Goal: Task Accomplishment & Management: Manage account settings

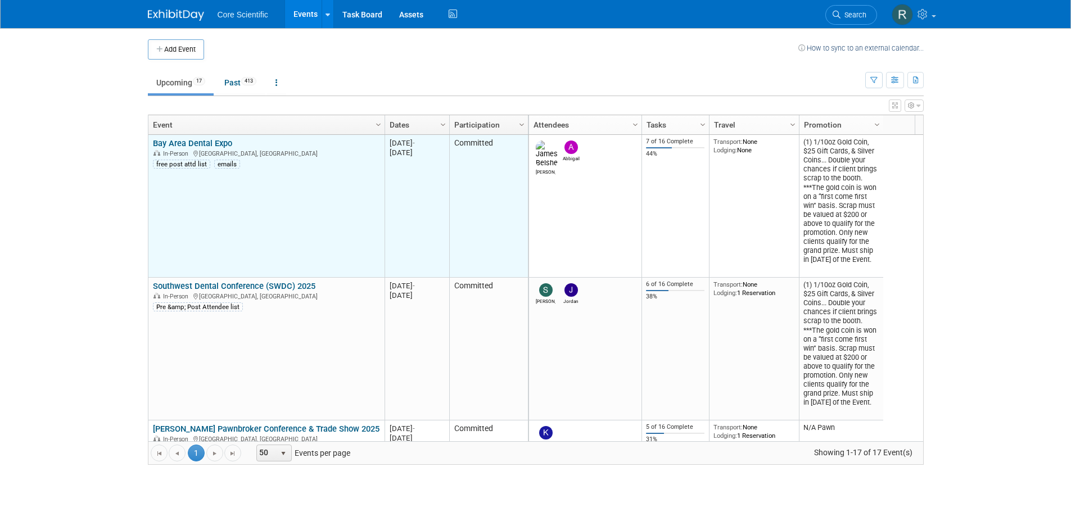
click at [219, 139] on link "Bay Area Dental Expo" at bounding box center [192, 143] width 79 height 10
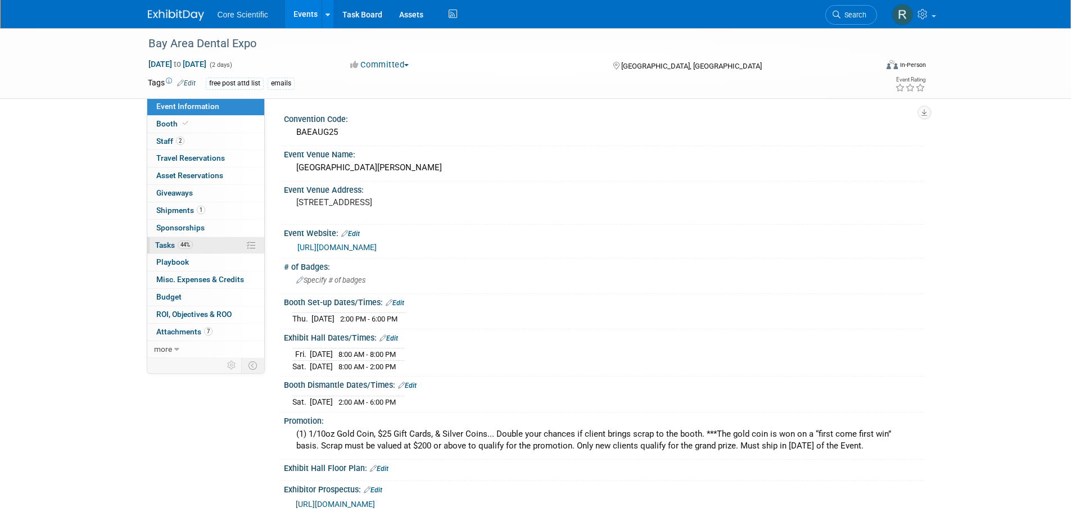
click at [221, 245] on link "44% Tasks 44%" at bounding box center [205, 245] width 117 height 17
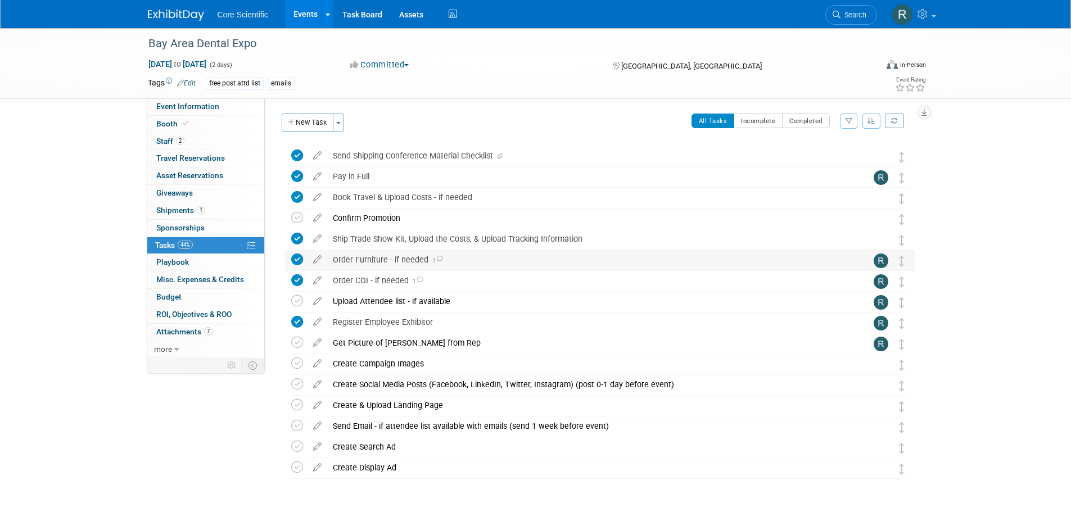
click at [438, 258] on icon at bounding box center [439, 259] width 7 height 6
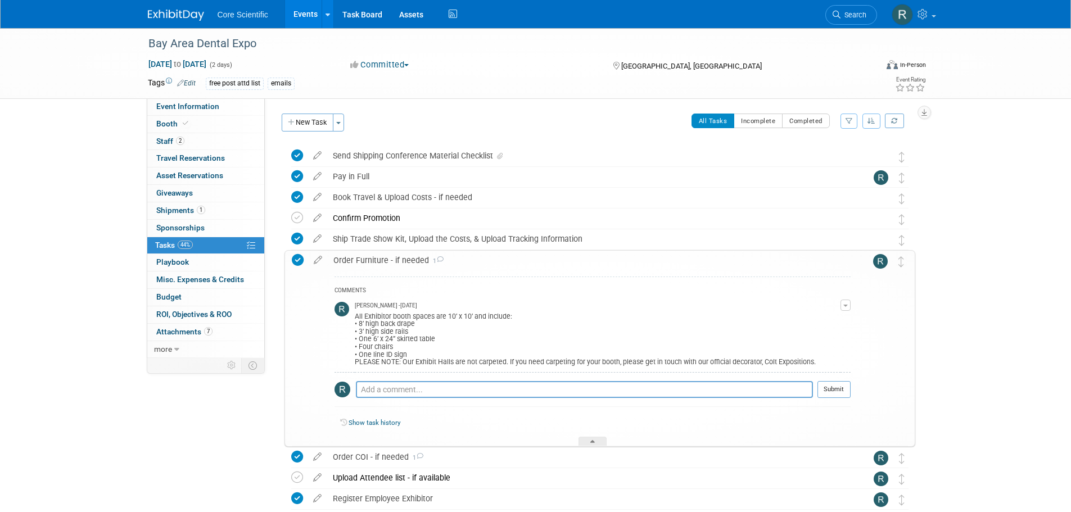
click at [438, 258] on icon at bounding box center [439, 259] width 7 height 6
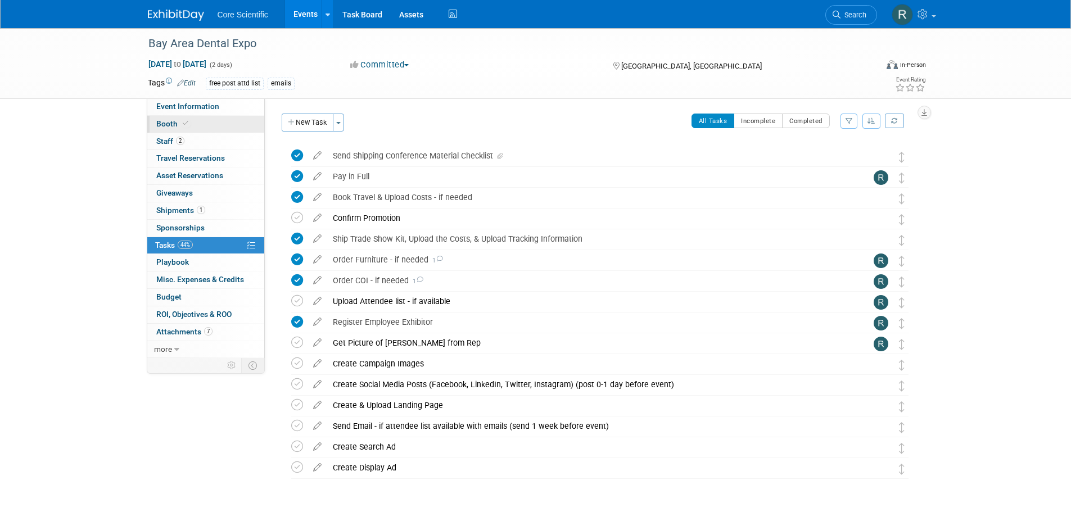
click at [197, 127] on link "Booth" at bounding box center [205, 124] width 117 height 17
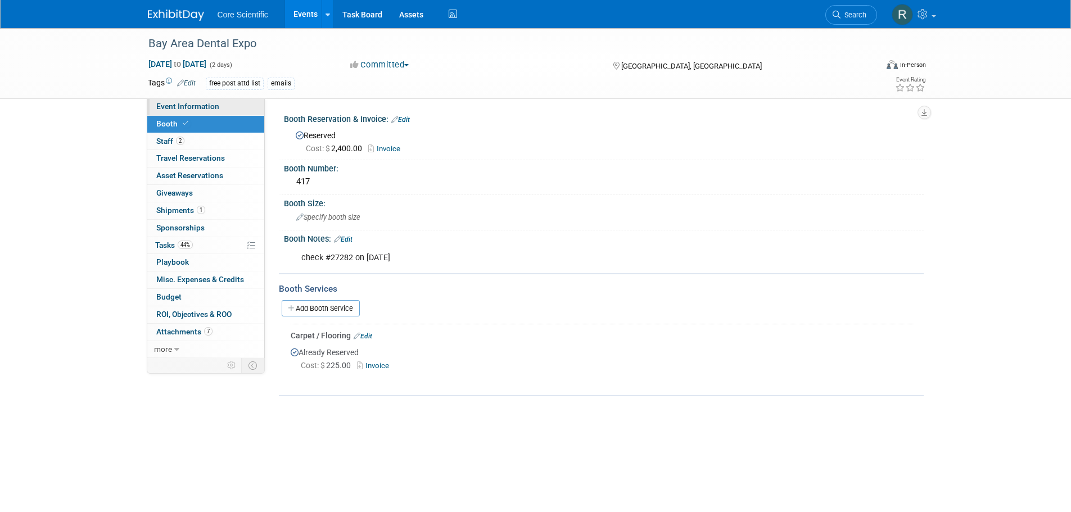
click at [186, 107] on span "Event Information" at bounding box center [187, 106] width 63 height 9
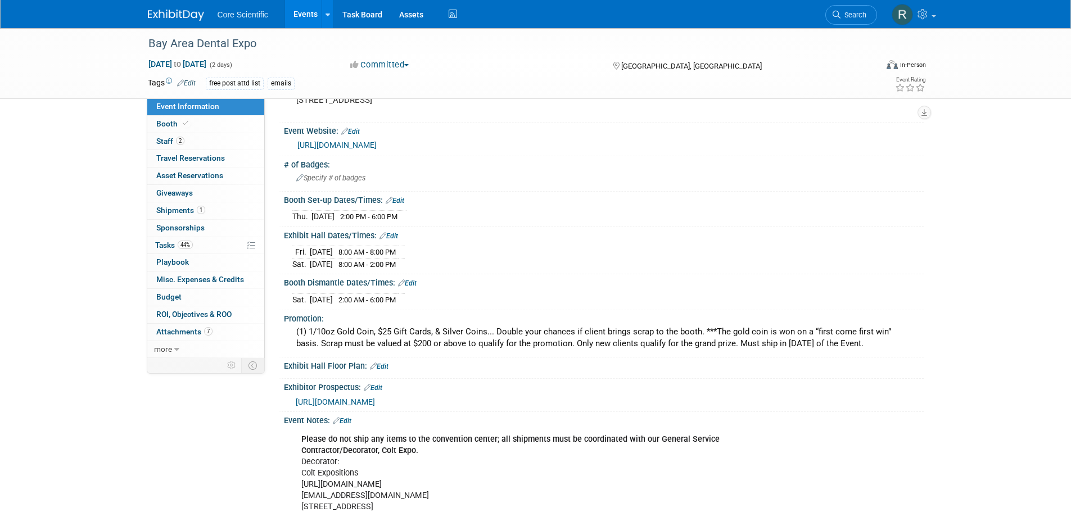
scroll to position [112, 0]
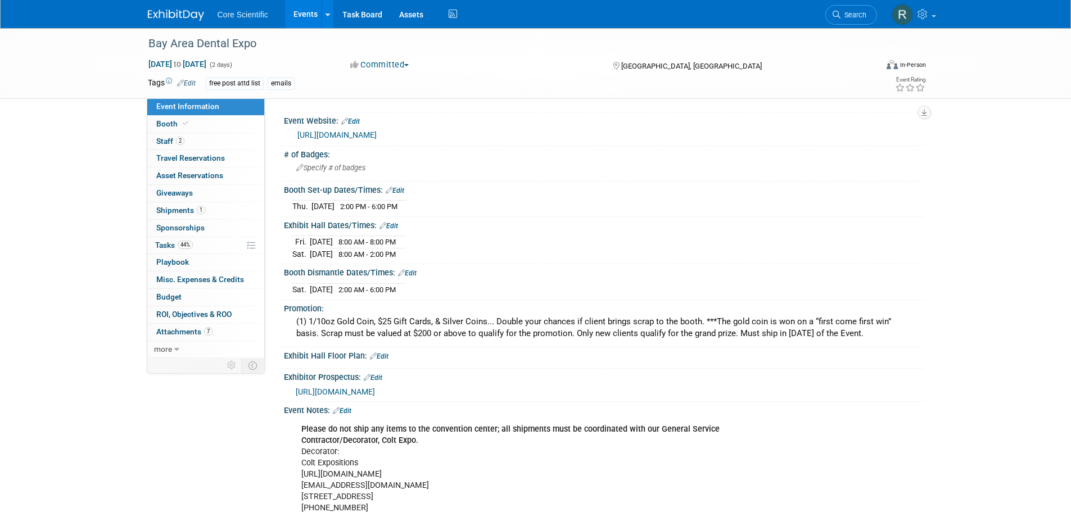
click at [352, 133] on link "https://bayareadentalexpo.com/" at bounding box center [337, 134] width 79 height 9
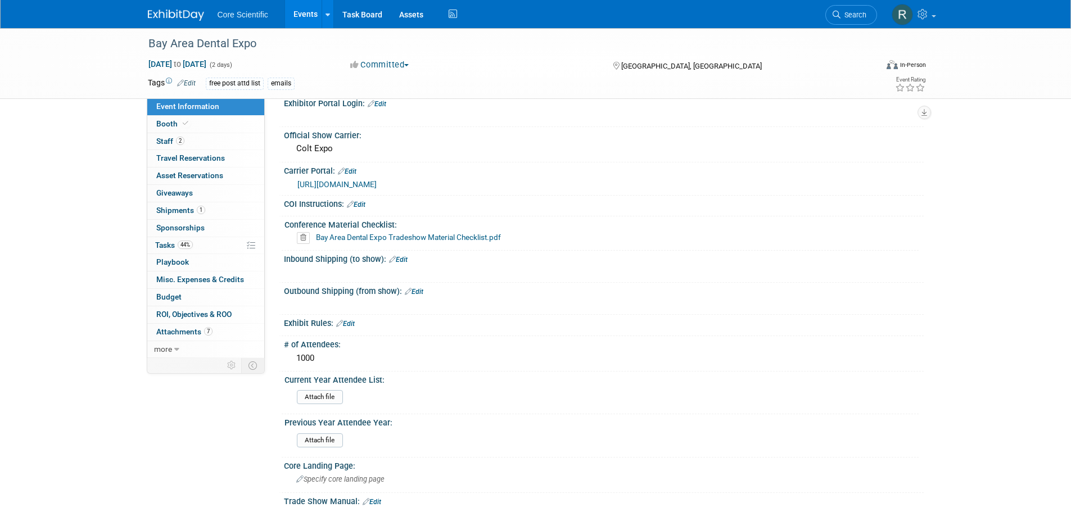
scroll to position [986, 0]
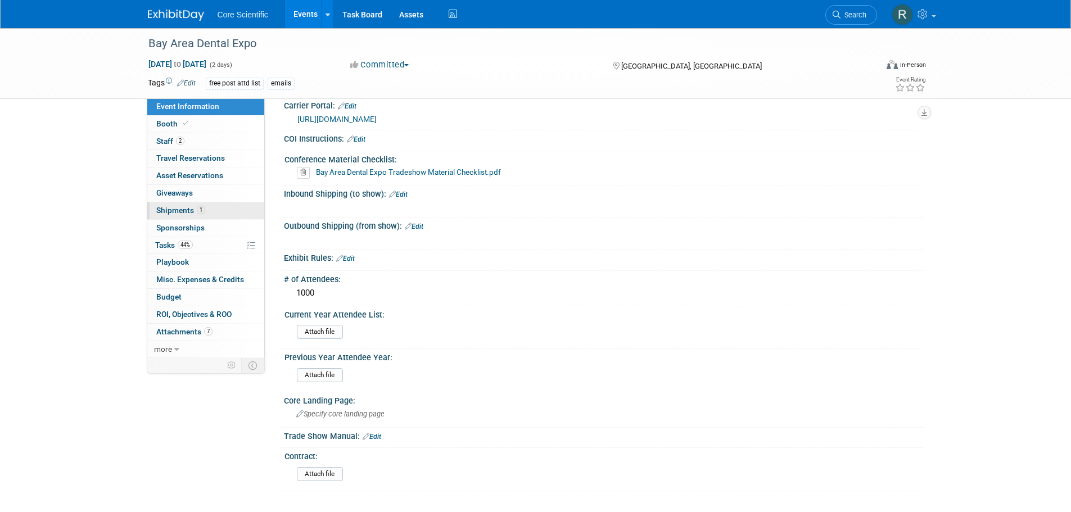
click at [217, 206] on link "1 Shipments 1" at bounding box center [205, 210] width 117 height 17
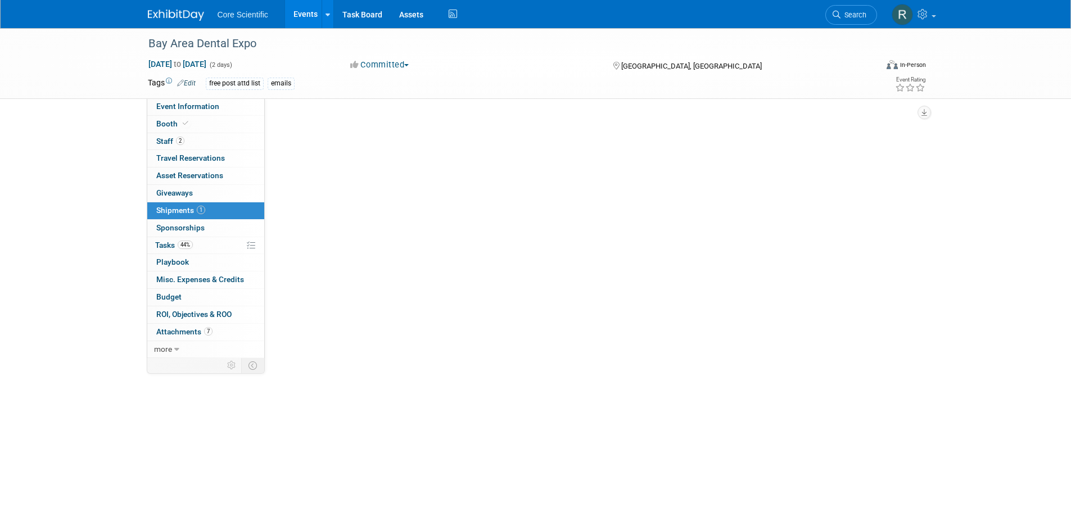
scroll to position [0, 0]
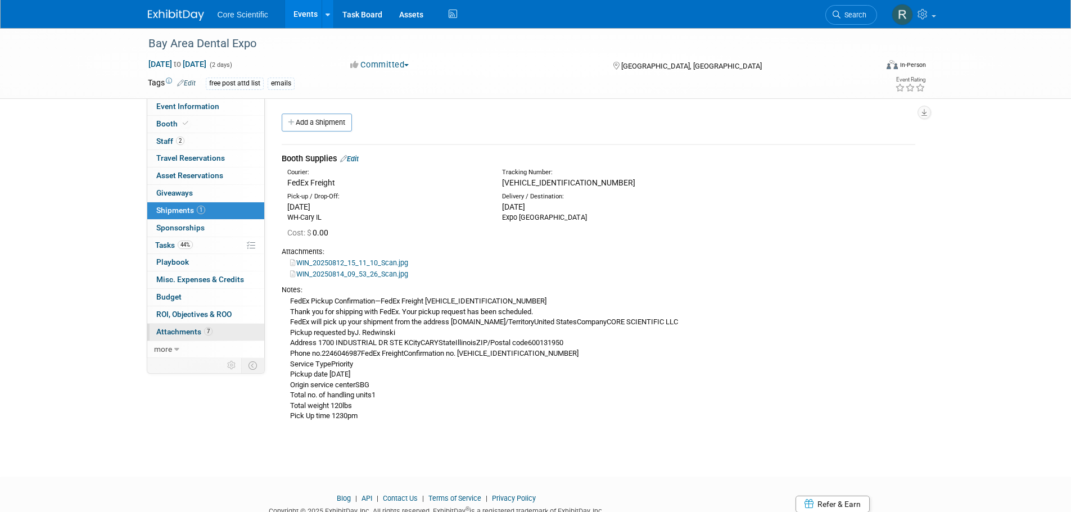
click at [184, 332] on span "Attachments 7" at bounding box center [184, 331] width 56 height 9
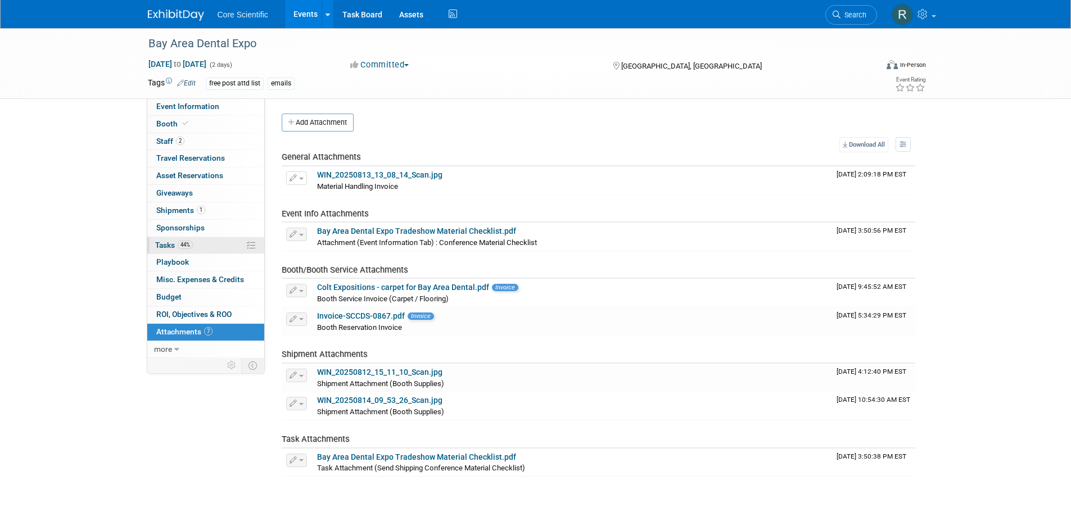
click at [176, 244] on span "Tasks 44%" at bounding box center [174, 245] width 38 height 9
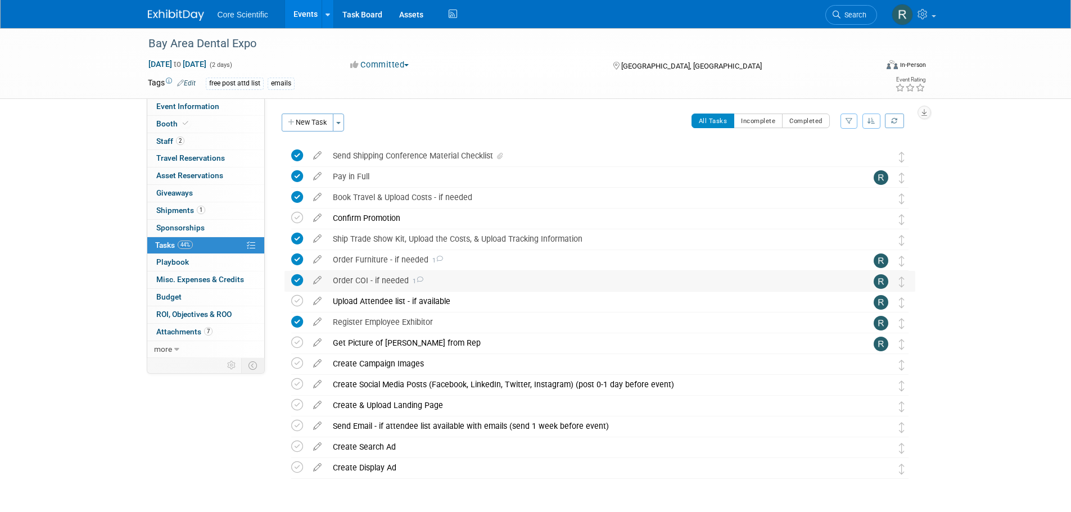
click at [418, 276] on div "Order COI - if needed 1" at bounding box center [589, 280] width 524 height 19
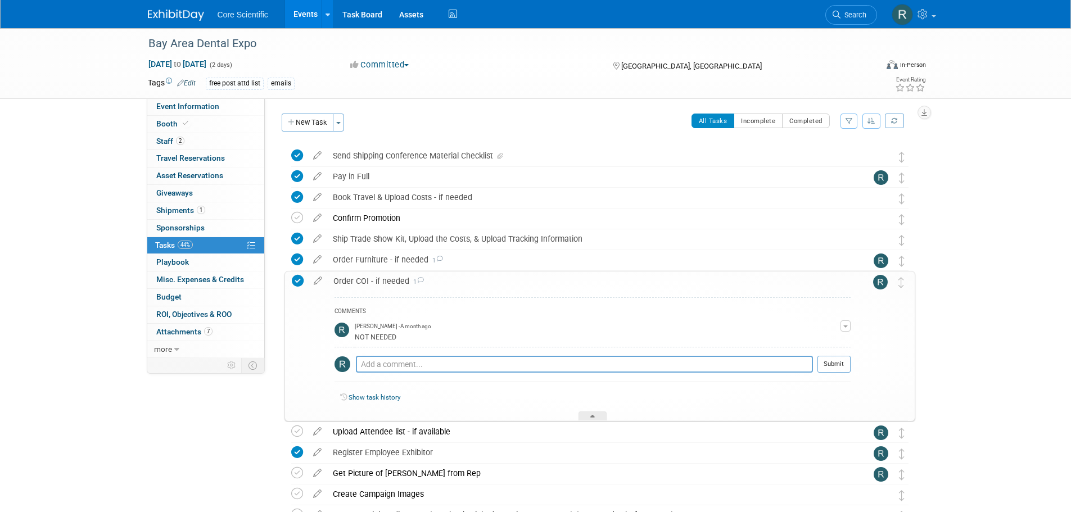
click at [418, 276] on div "Order COI - if needed 1" at bounding box center [589, 281] width 523 height 19
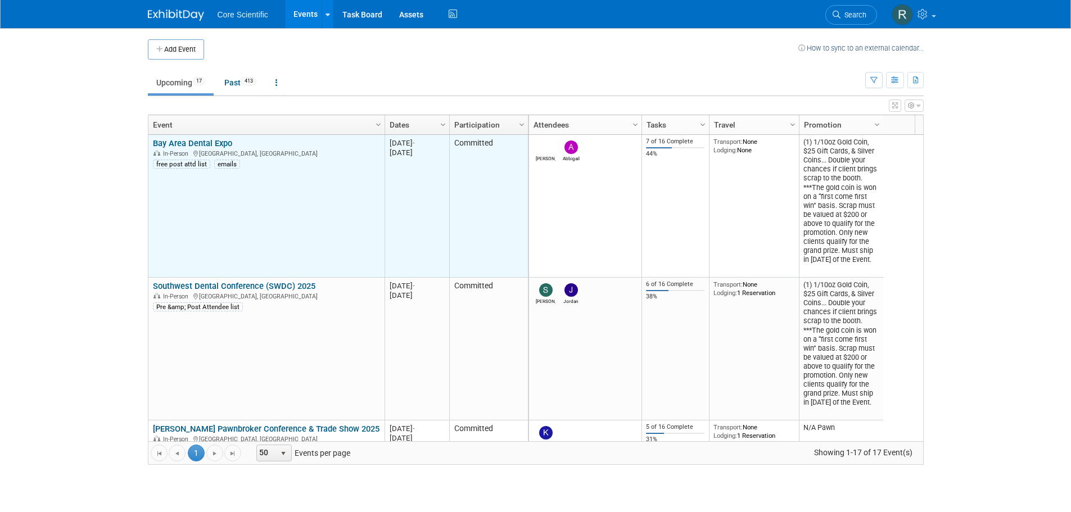
scroll to position [67, 0]
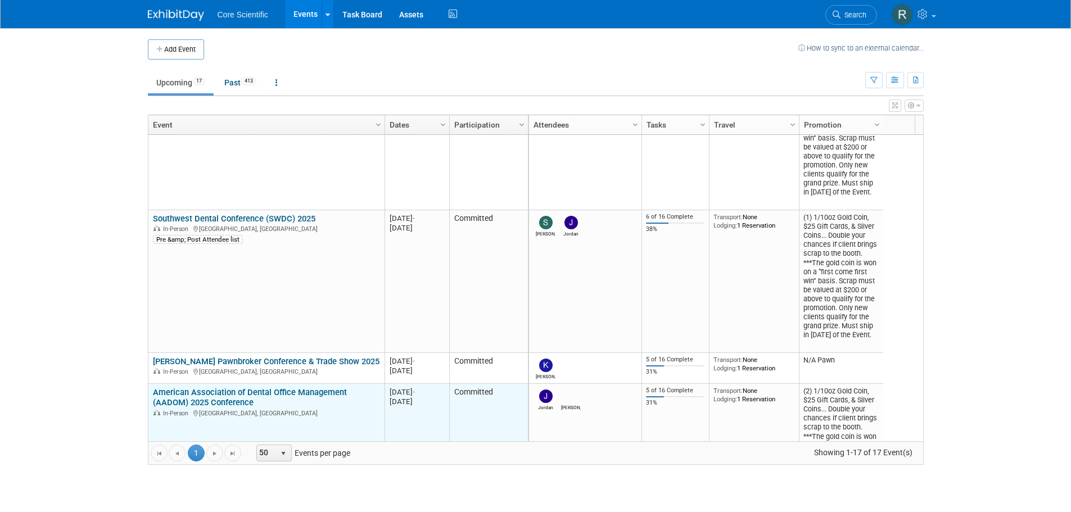
click at [242, 398] on link "American Association of Dental Office Management (AADOM) 2025 Conference" at bounding box center [250, 398] width 194 height 21
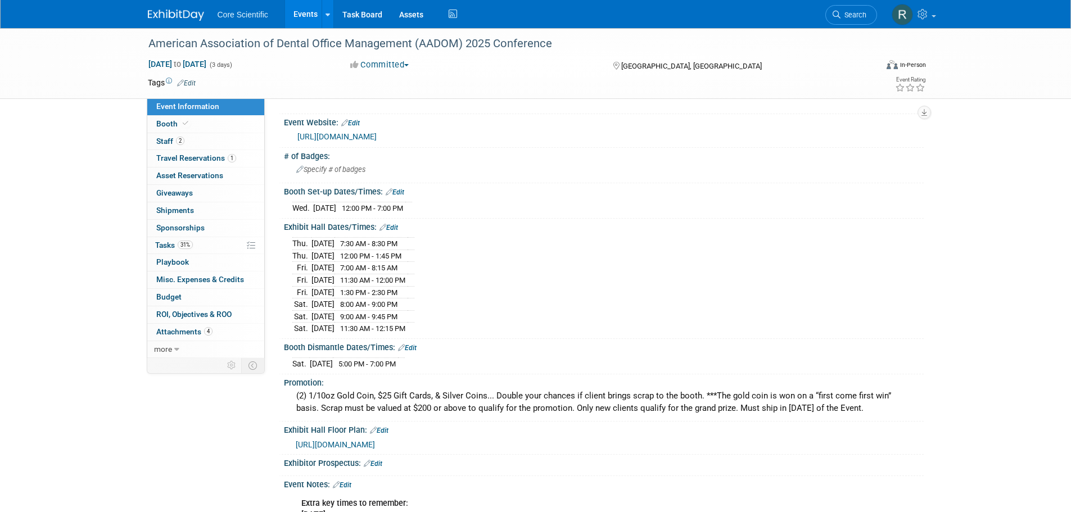
scroll to position [56, 0]
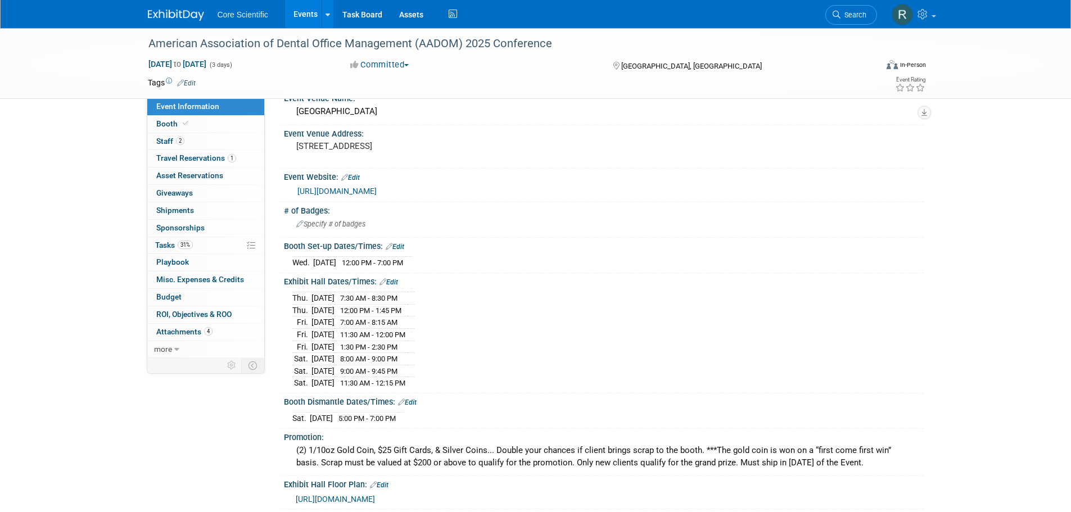
click at [363, 188] on link "[URL][DOMAIN_NAME]" at bounding box center [337, 191] width 79 height 9
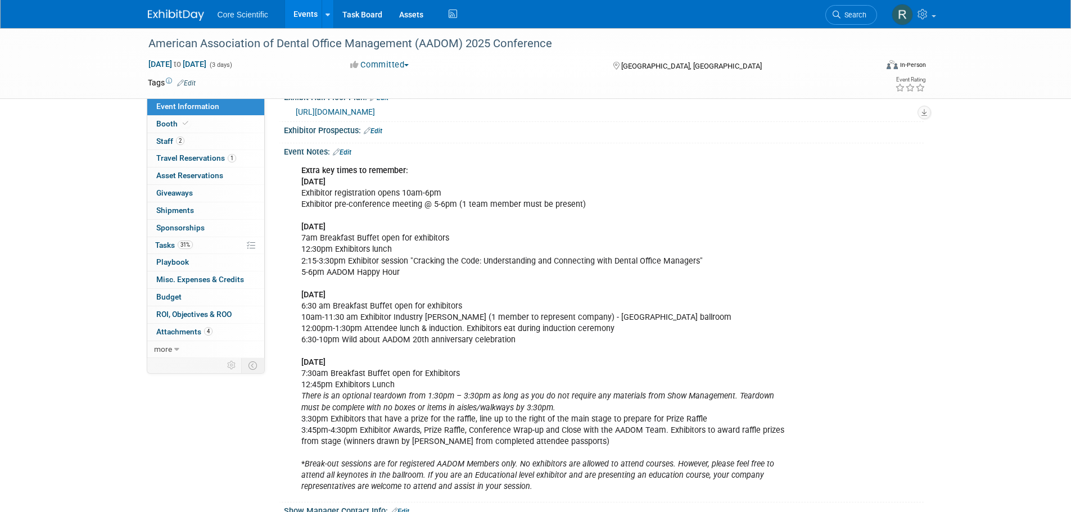
scroll to position [450, 0]
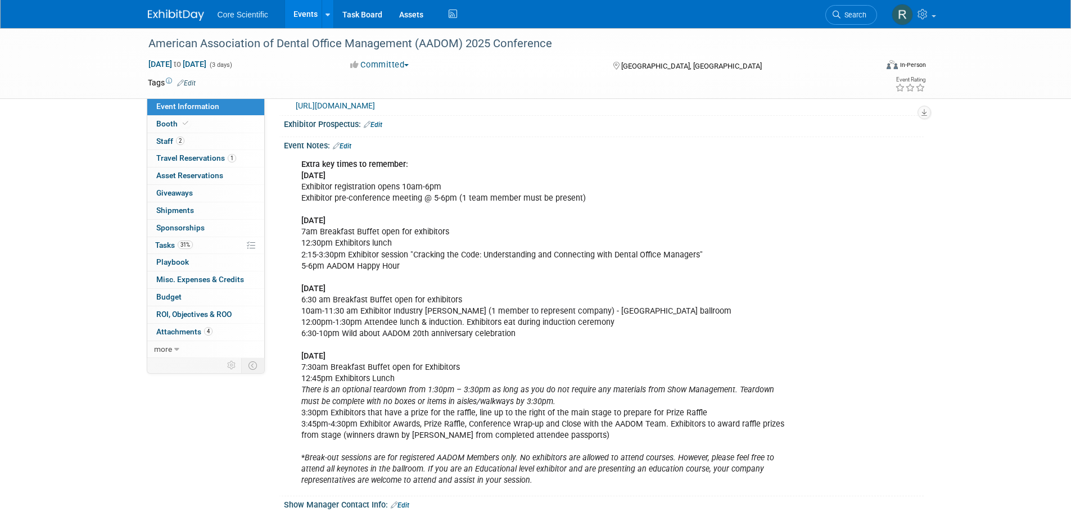
click at [189, 14] on img at bounding box center [176, 15] width 56 height 11
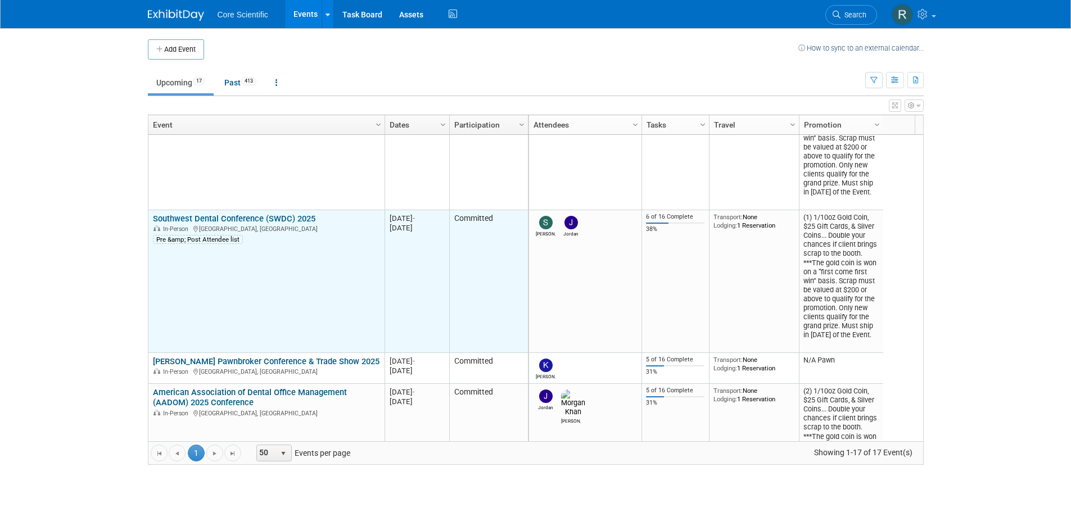
scroll to position [135, 0]
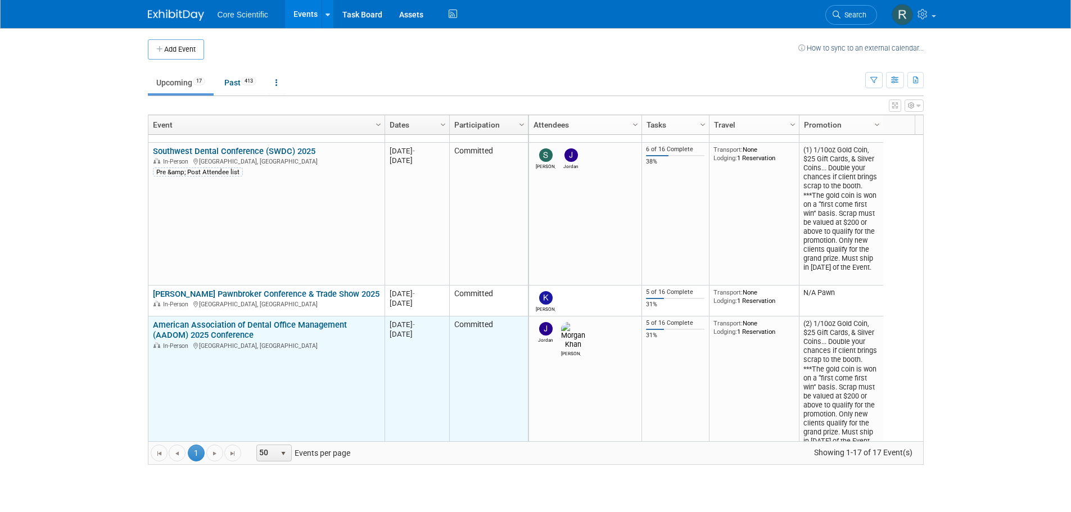
click at [217, 325] on link "American Association of Dental Office Management (AADOM) 2025 Conference" at bounding box center [250, 330] width 194 height 21
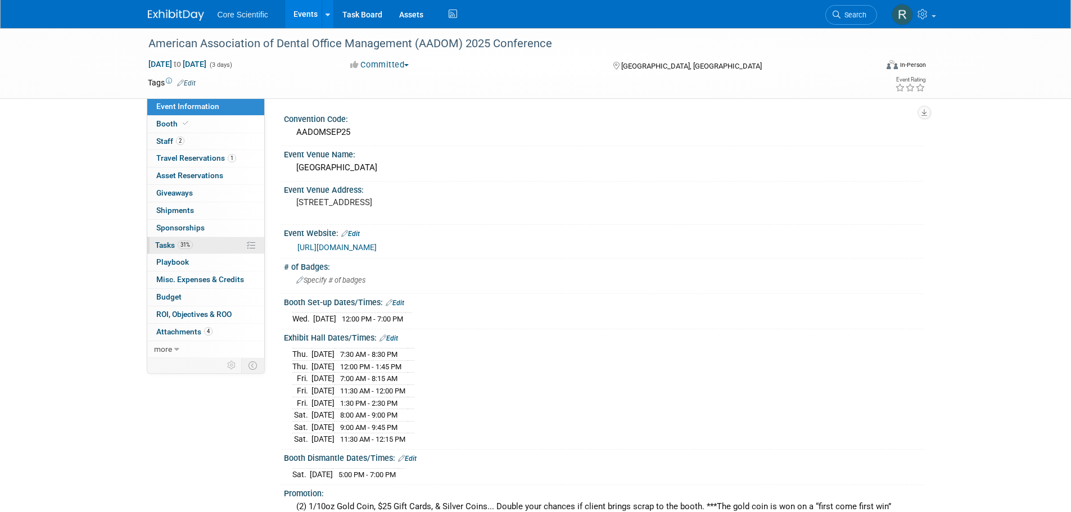
click at [209, 246] on link "31% Tasks 31%" at bounding box center [205, 245] width 117 height 17
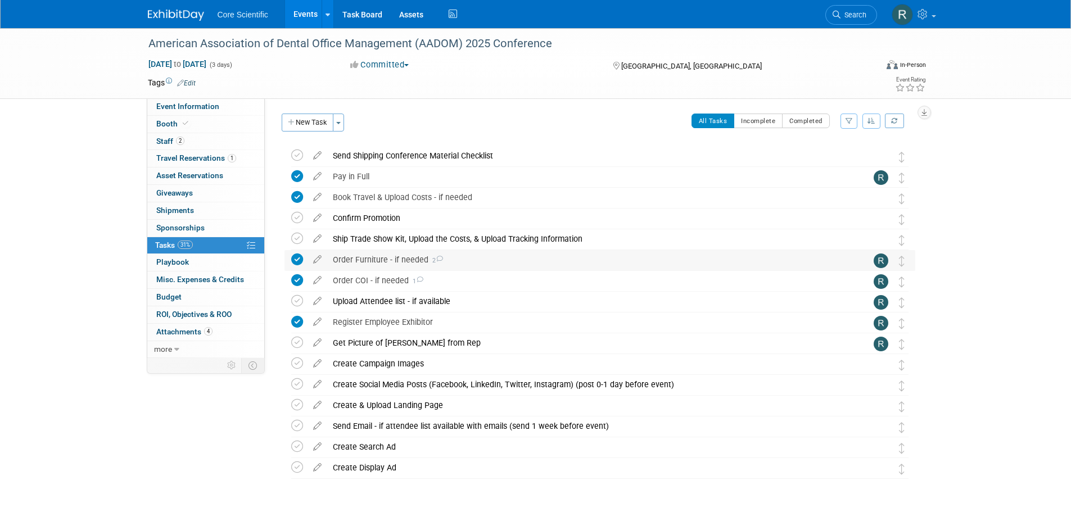
click at [436, 259] on icon at bounding box center [439, 259] width 7 height 6
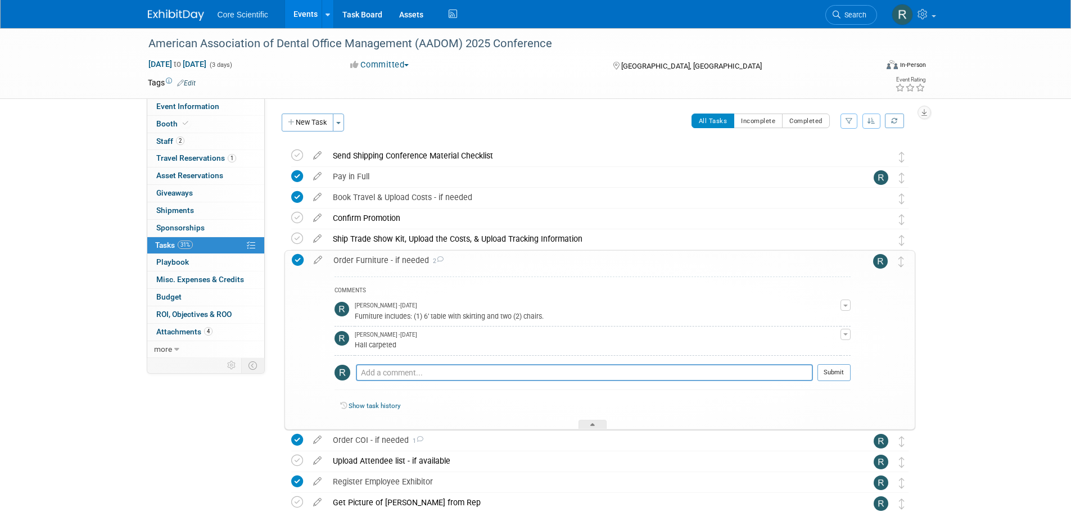
click at [436, 259] on icon at bounding box center [439, 259] width 7 height 6
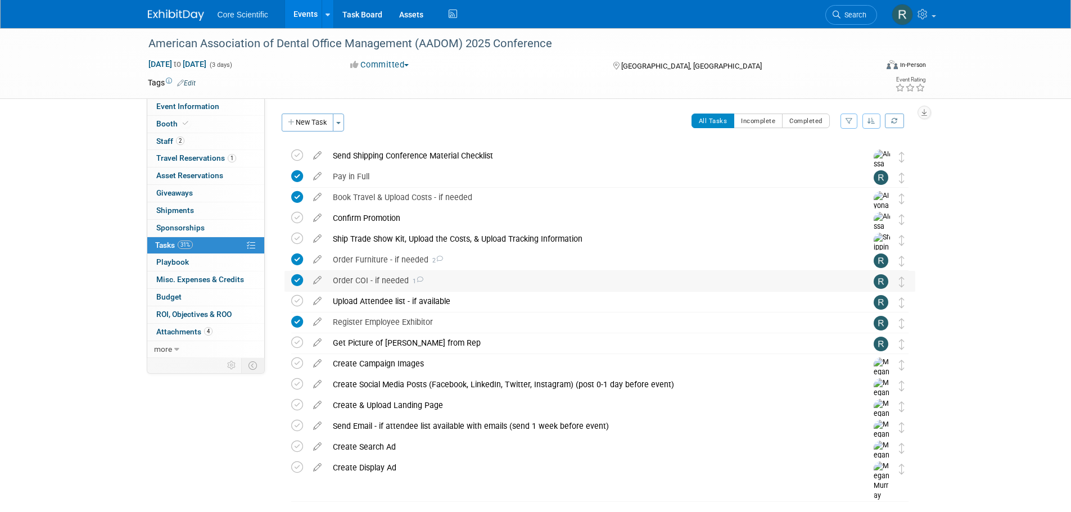
click at [413, 281] on span "1" at bounding box center [416, 281] width 15 height 7
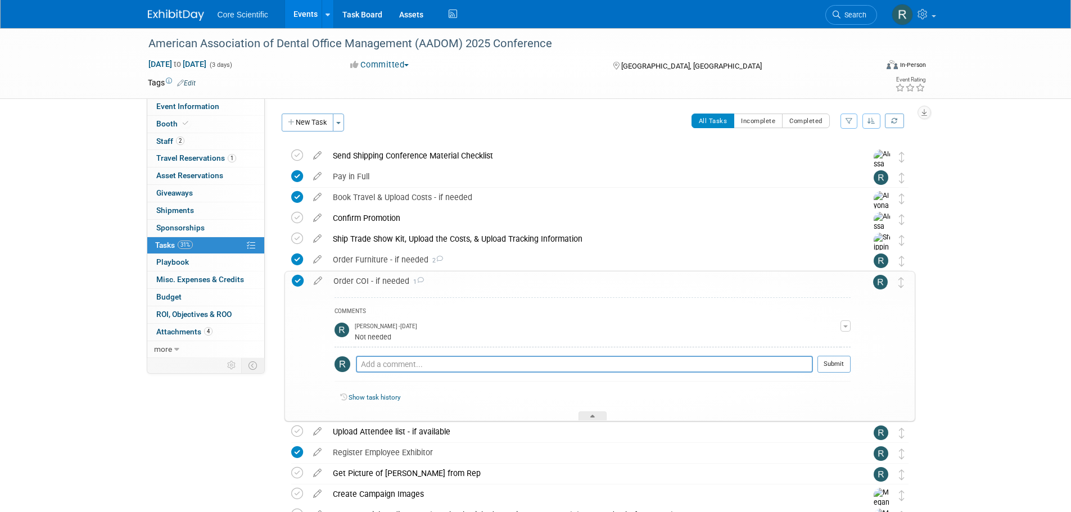
click at [413, 281] on span "1" at bounding box center [416, 281] width 15 height 7
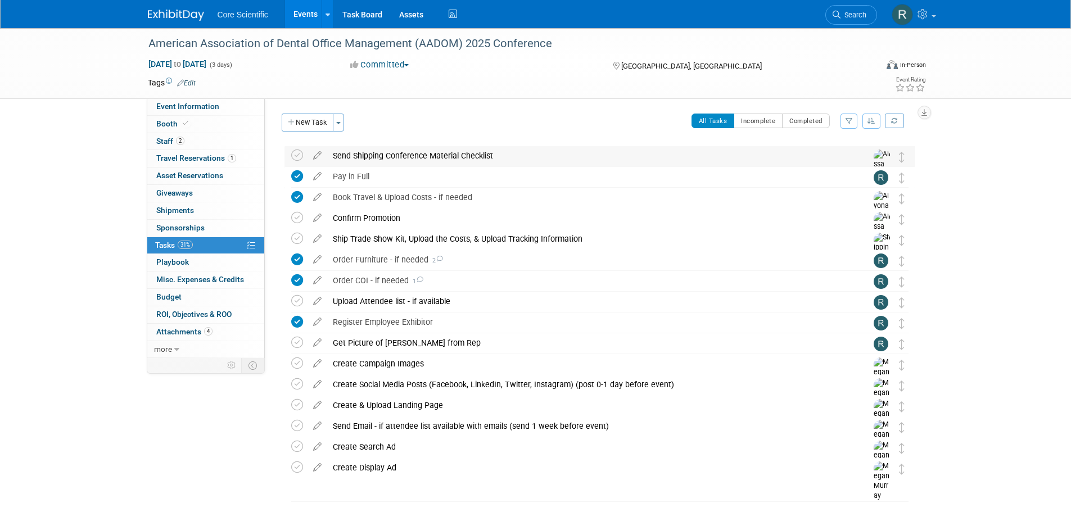
click at [409, 161] on div "Send Shipping Conference Material Checklist" at bounding box center [589, 155] width 524 height 19
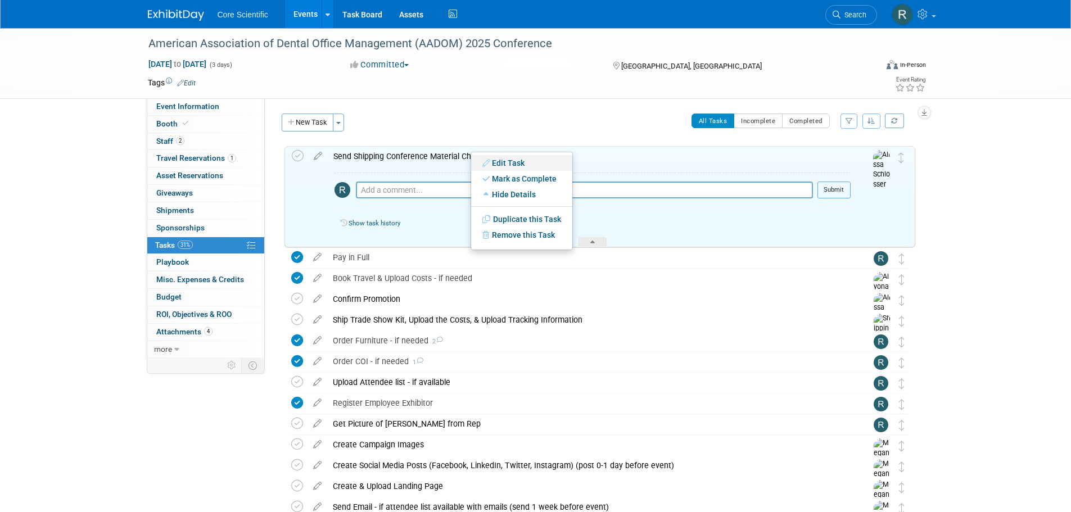
click at [495, 164] on link "Edit Task" at bounding box center [521, 163] width 101 height 16
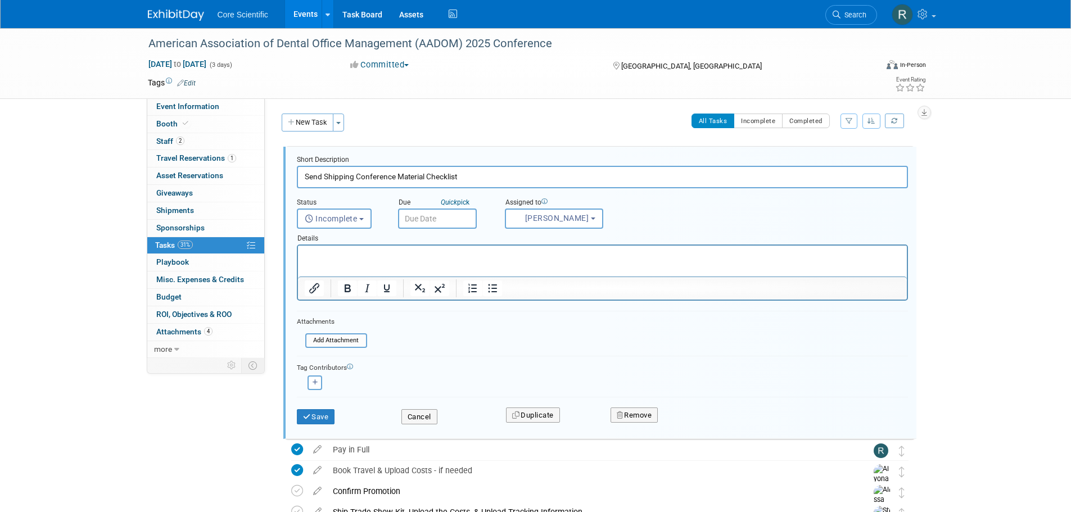
click at [341, 348] on div "Attachments Add Attachment" at bounding box center [332, 332] width 70 height 33
click at [346, 344] on input "file" at bounding box center [308, 341] width 115 height 12
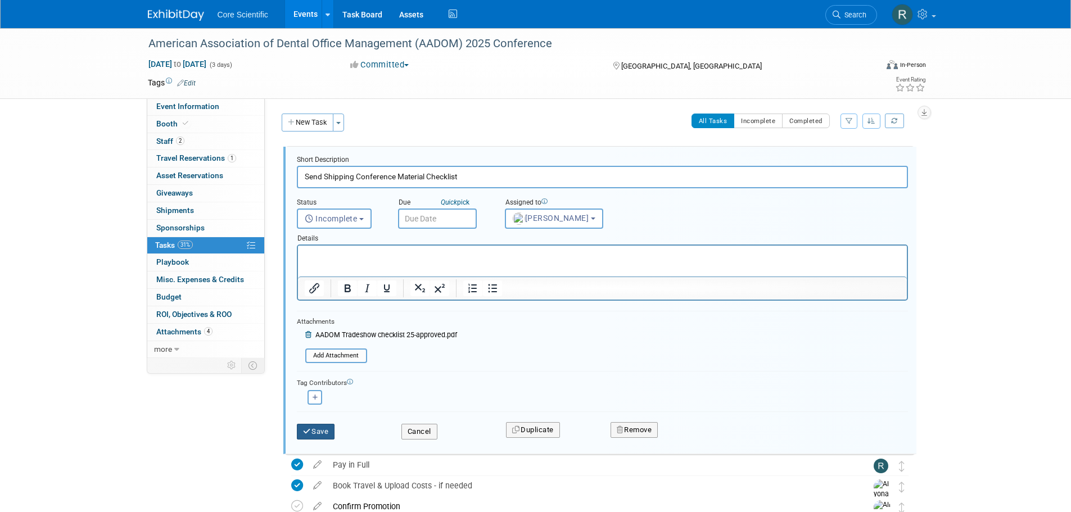
click at [321, 431] on button "Save" at bounding box center [316, 432] width 38 height 16
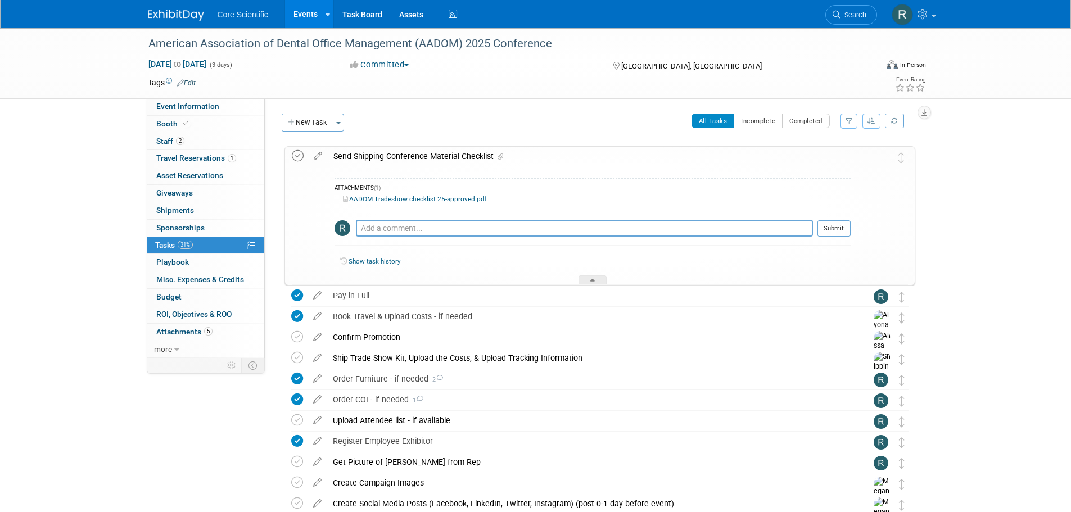
click at [292, 155] on icon at bounding box center [298, 156] width 12 height 12
click at [218, 107] on link "Event Information" at bounding box center [205, 106] width 117 height 17
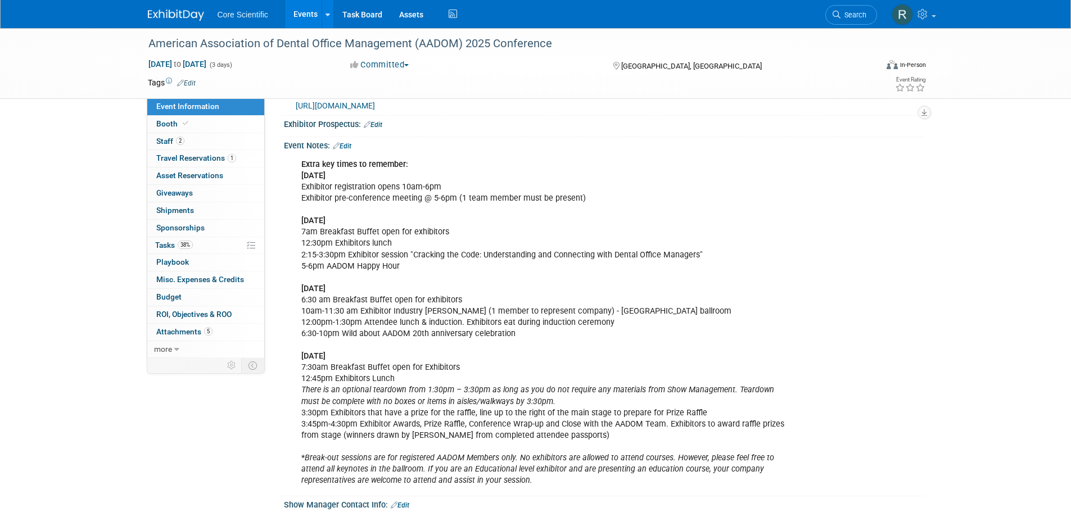
scroll to position [900, 0]
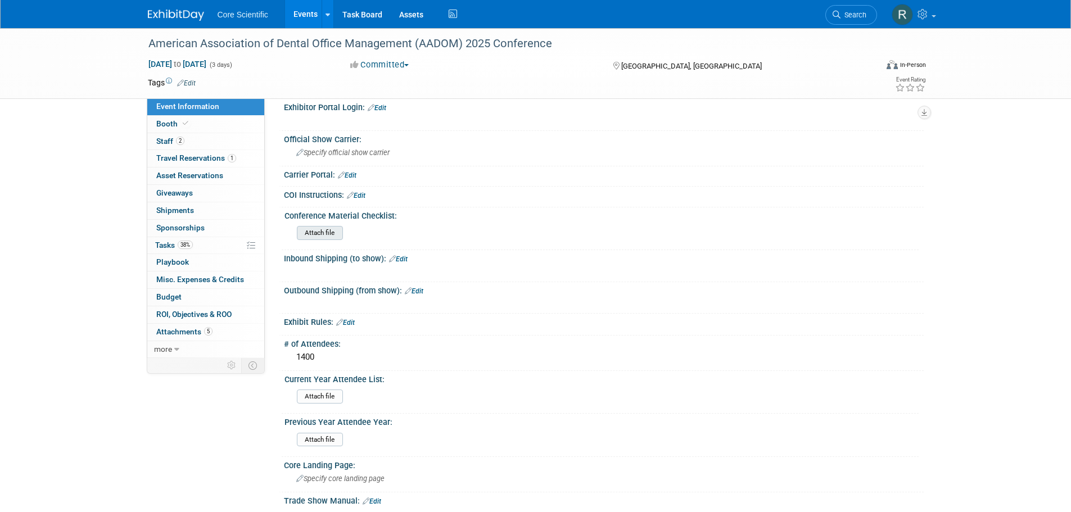
click at [326, 234] on input "file" at bounding box center [266, 233] width 153 height 13
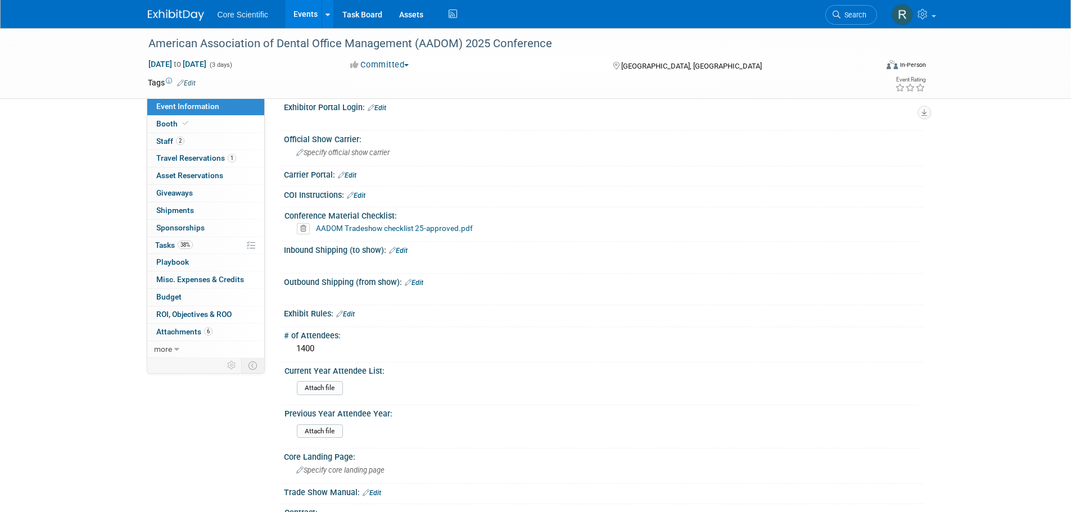
click at [168, 12] on img at bounding box center [176, 15] width 56 height 11
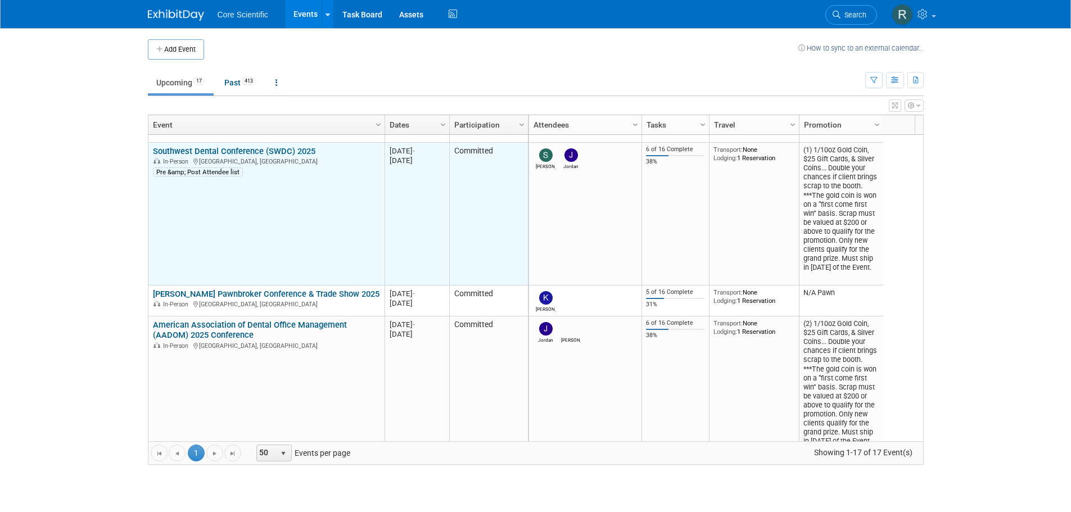
scroll to position [202, 0]
